Goal: Information Seeking & Learning: Learn about a topic

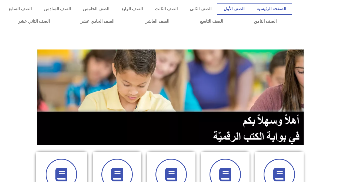
click at [240, 9] on link "الصف الأول" at bounding box center [233, 9] width 33 height 12
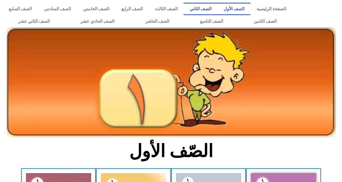
click at [207, 8] on link "الصف الثاني" at bounding box center [200, 9] width 34 height 12
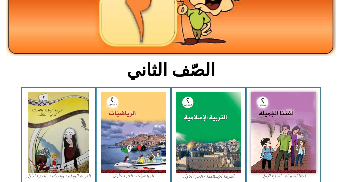
scroll to position [108, 0]
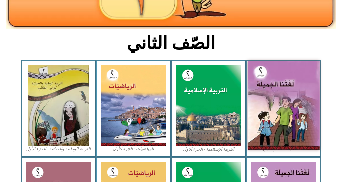
click at [259, 79] on img at bounding box center [283, 105] width 72 height 89
click at [279, 103] on img at bounding box center [283, 105] width 72 height 89
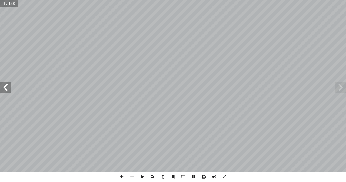
click at [9, 90] on span at bounding box center [5, 87] width 11 height 11
click at [5, 90] on span at bounding box center [5, 87] width 11 height 11
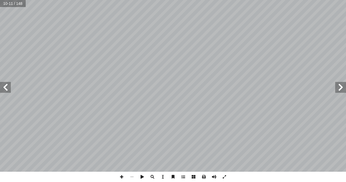
click at [11, 89] on span at bounding box center [5, 87] width 11 height 11
click at [8, 88] on span at bounding box center [5, 87] width 11 height 11
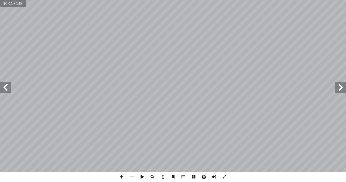
click at [8, 88] on span at bounding box center [5, 87] width 11 height 11
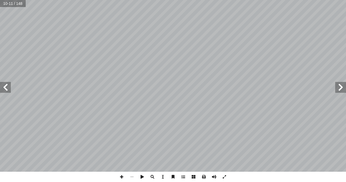
click at [8, 88] on span at bounding box center [5, 87] width 11 height 11
click at [8, 87] on span at bounding box center [5, 87] width 11 height 11
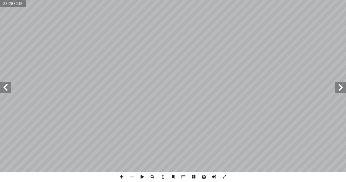
click at [8, 87] on span at bounding box center [5, 87] width 11 height 11
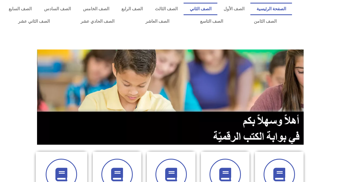
click at [202, 11] on link "الصف الثاني" at bounding box center [200, 9] width 34 height 12
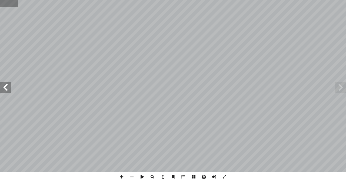
click at [16, 7] on input "text" at bounding box center [9, 3] width 18 height 7
type input "**"
click at [9, 89] on span at bounding box center [5, 87] width 11 height 11
click at [7, 88] on span at bounding box center [5, 87] width 11 height 11
click at [5, 89] on span at bounding box center [5, 87] width 11 height 11
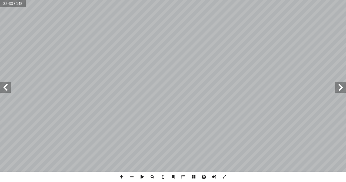
click at [336, 89] on span at bounding box center [340, 87] width 11 height 11
click at [4, 86] on span at bounding box center [5, 87] width 11 height 11
